Goal: Browse casually

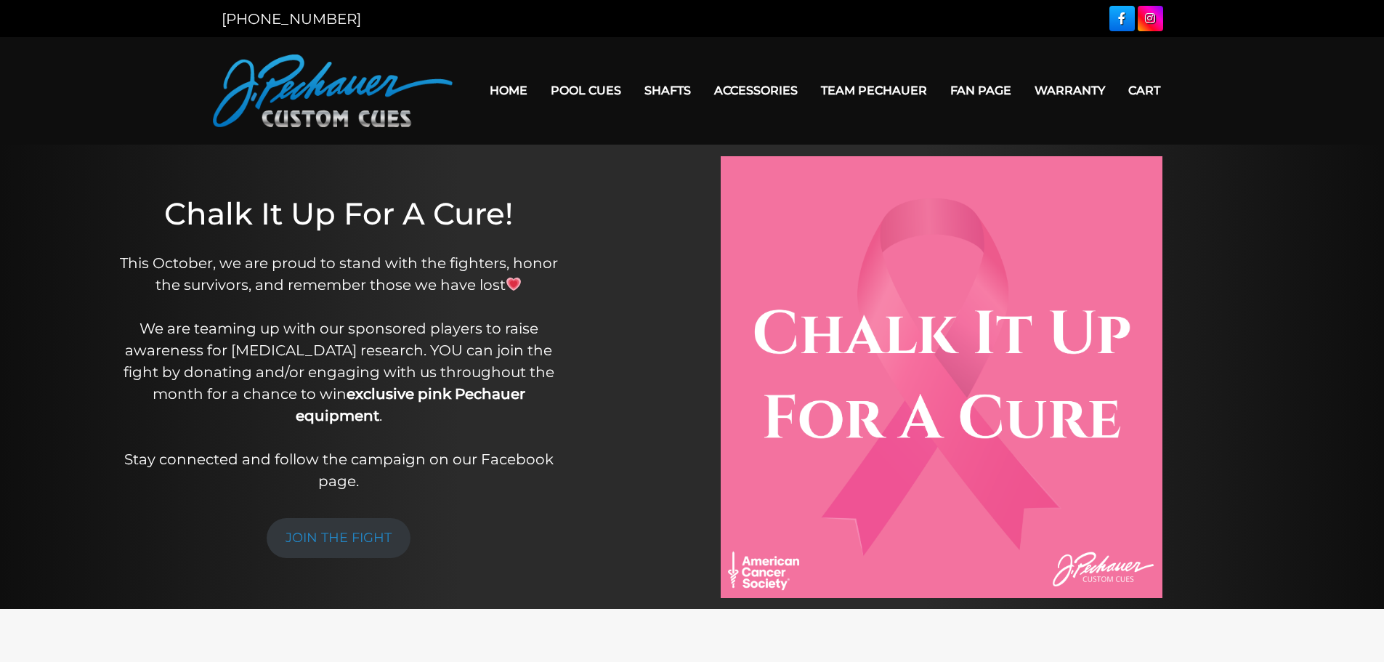
click at [860, 89] on link "Team Pechauer" at bounding box center [873, 90] width 129 height 37
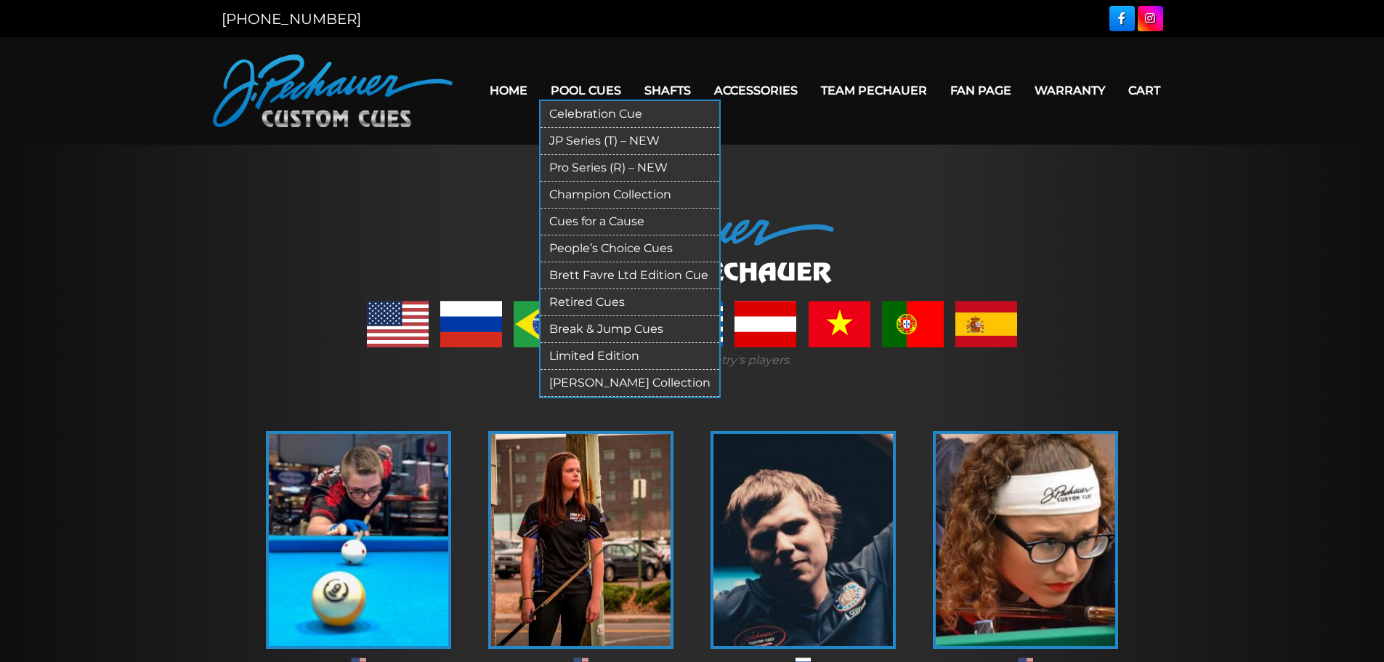
click at [625, 382] on link "[PERSON_NAME] Collection" at bounding box center [629, 383] width 179 height 27
